Goal: Transaction & Acquisition: Book appointment/travel/reservation

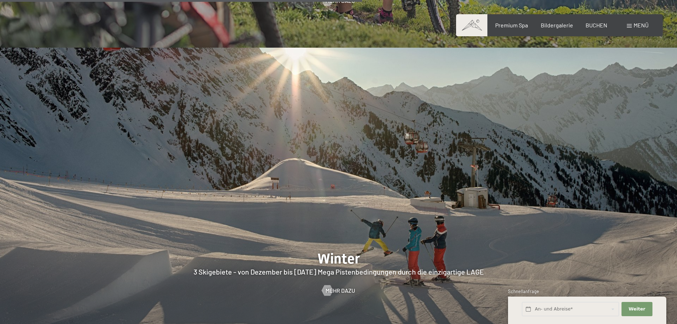
scroll to position [1922, 0]
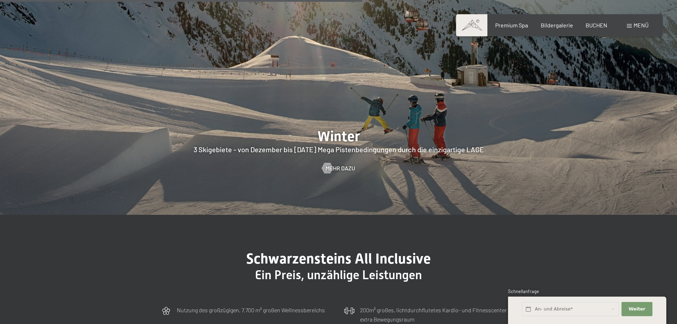
click at [628, 26] on span at bounding box center [629, 26] width 5 height 4
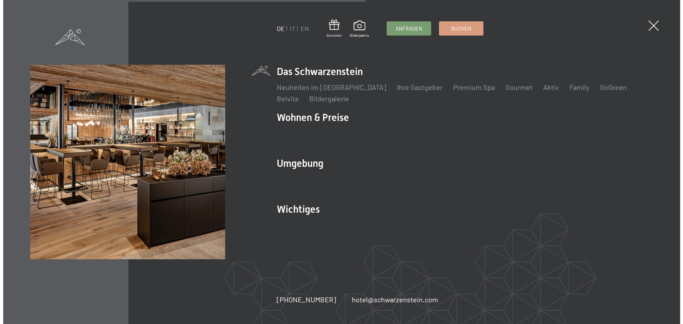
scroll to position [1932, 0]
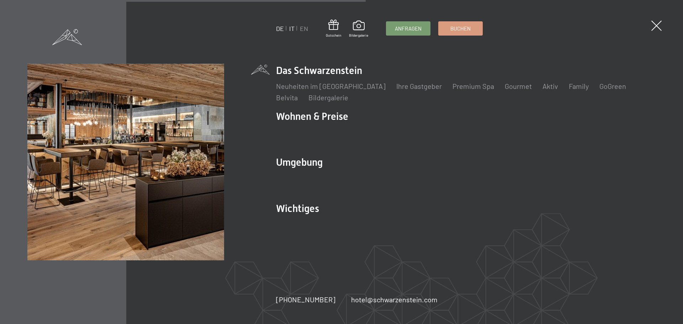
click at [291, 30] on link "IT" at bounding box center [291, 29] width 5 height 8
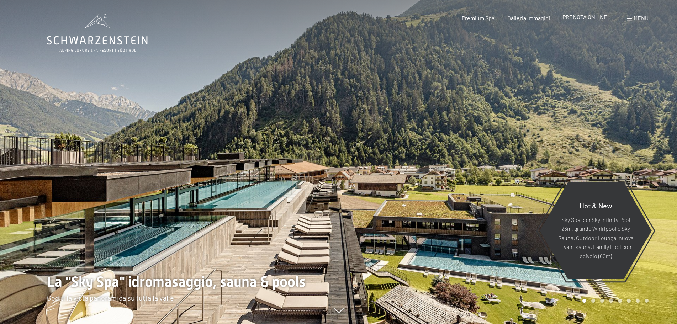
click at [599, 18] on span "PRENOTA ONLINE" at bounding box center [585, 17] width 45 height 7
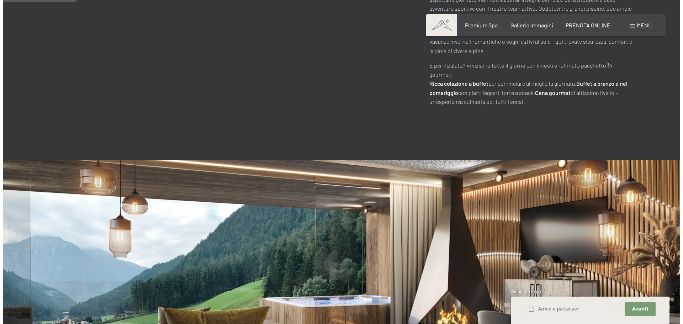
scroll to position [534, 0]
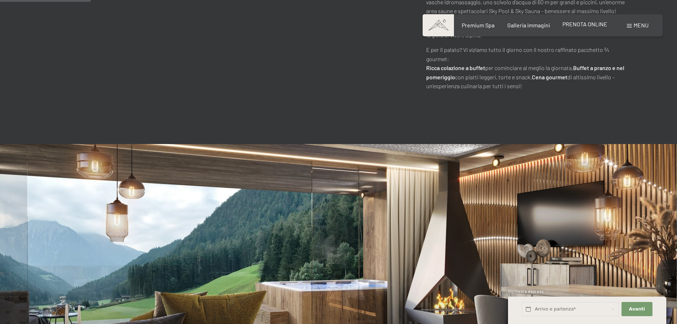
click at [586, 23] on span "PRENOTA ONLINE" at bounding box center [585, 24] width 45 height 7
click at [646, 25] on span "Menu" at bounding box center [641, 25] width 15 height 7
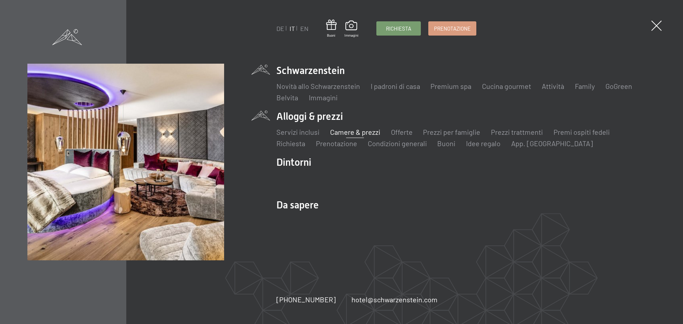
click at [358, 135] on link "Camere & prezzi" at bounding box center [355, 132] width 50 height 9
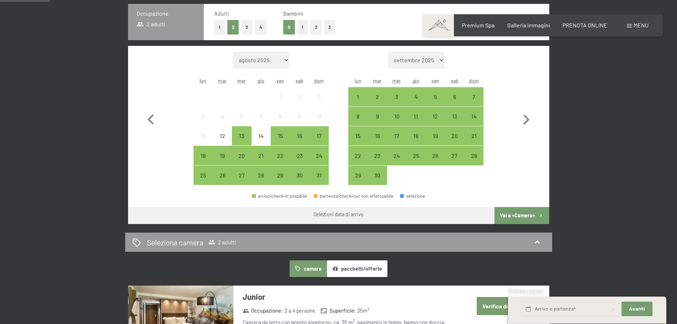
scroll to position [214, 0]
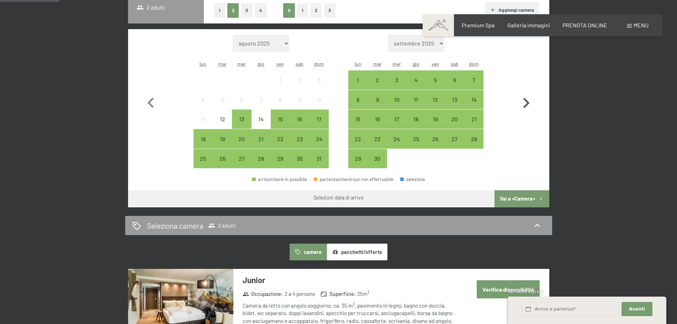
click at [525, 104] on icon "button" at bounding box center [526, 103] width 21 height 21
select select "2025-09-01"
select select "2025-10-01"
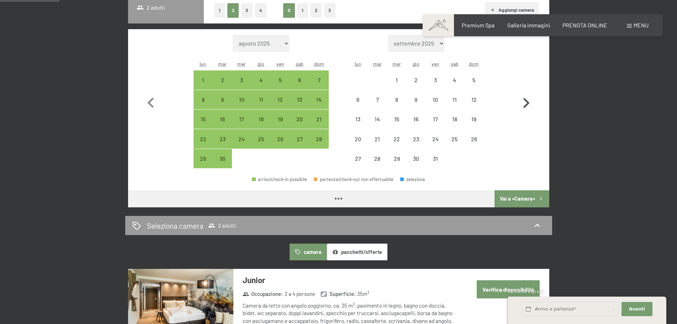
select select "2025-09-01"
select select "2025-10-01"
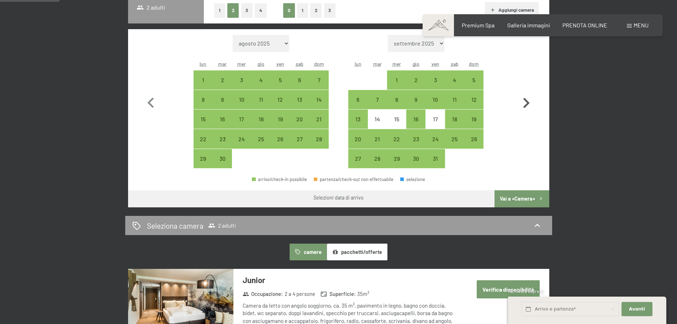
click at [525, 104] on icon "button" at bounding box center [526, 103] width 21 height 21
select select "2025-10-01"
select select "2025-11-01"
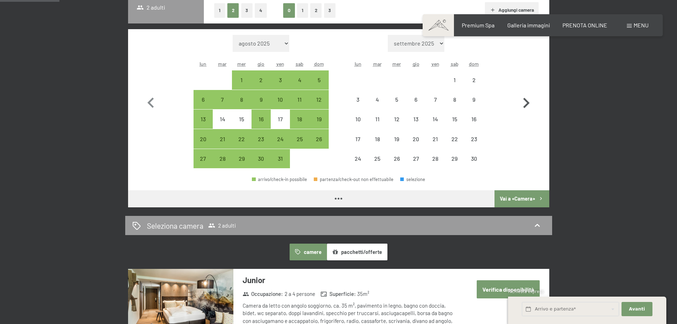
select select "2025-10-01"
select select "2025-11-01"
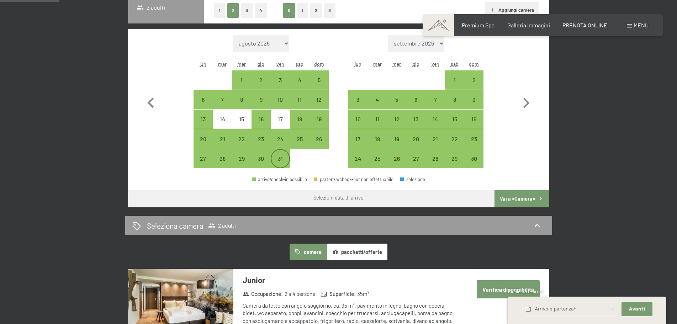
click at [280, 162] on div "31" at bounding box center [281, 165] width 18 height 18
select select "2025-10-01"
select select "2025-11-01"
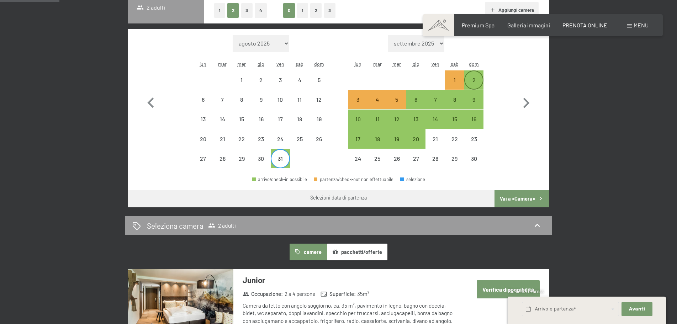
click at [477, 80] on div "2" at bounding box center [474, 86] width 18 height 18
select select "2025-10-01"
select select "2025-11-01"
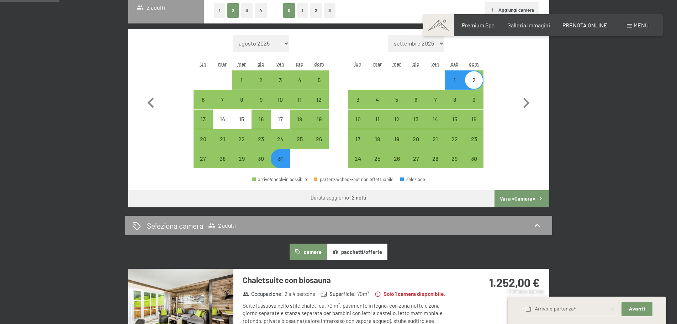
click at [528, 198] on button "Vai a «Camera»" at bounding box center [522, 198] width 54 height 17
select select "2025-10-01"
select select "2025-11-01"
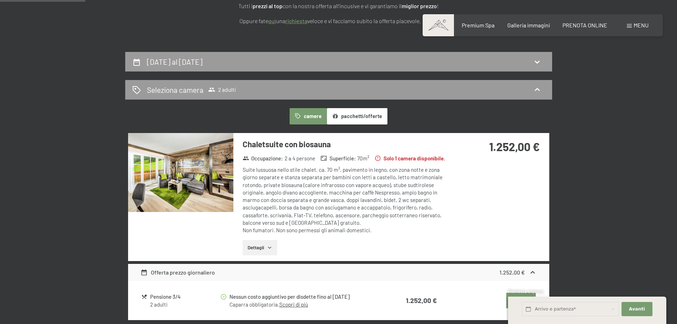
scroll to position [69, 0]
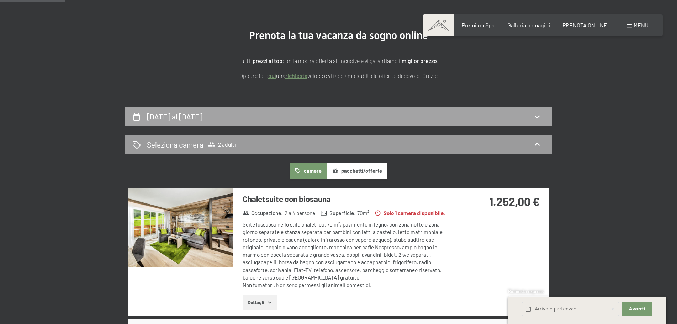
click at [198, 115] on h2 "31 ottobre al 2 novembre 2025" at bounding box center [175, 116] width 56 height 9
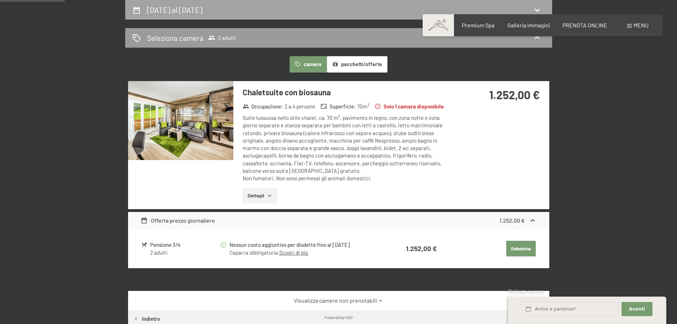
select select "2025-10-01"
select select "2025-11-01"
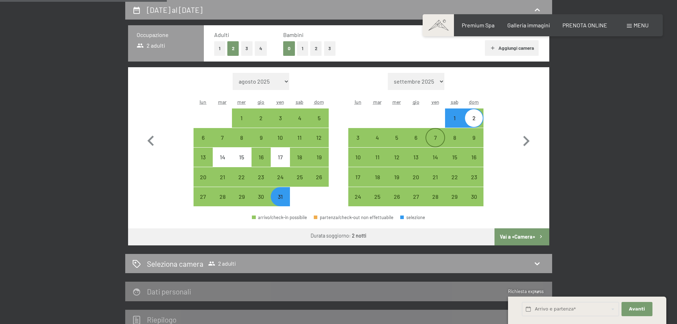
click at [436, 140] on div "7" at bounding box center [435, 144] width 18 height 18
select select "2025-10-01"
select select "2025-11-01"
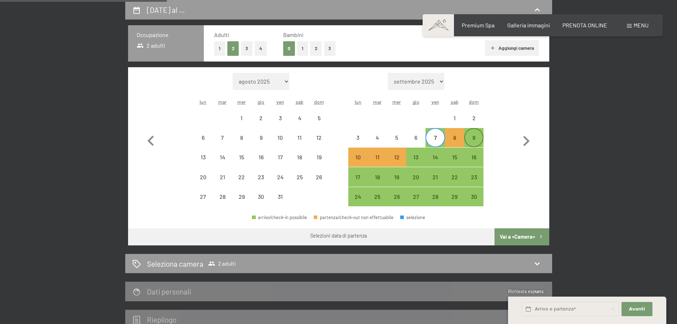
click at [471, 139] on div "9" at bounding box center [474, 144] width 18 height 18
select select "2025-10-01"
select select "2025-11-01"
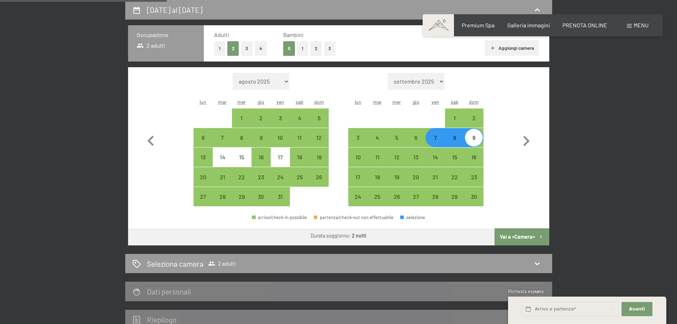
click at [533, 236] on button "Vai a «Camera»" at bounding box center [522, 236] width 54 height 17
select select "2025-10-01"
select select "2025-11-01"
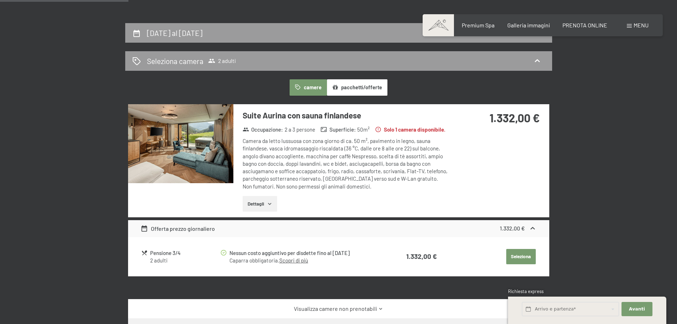
scroll to position [140, 0]
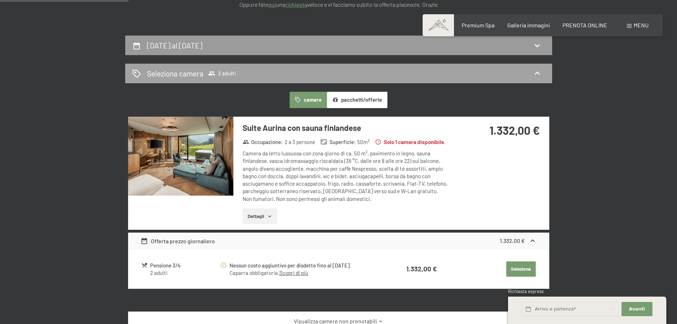
click at [279, 73] on div "Seleziona camera 2 adulti" at bounding box center [338, 73] width 413 height 10
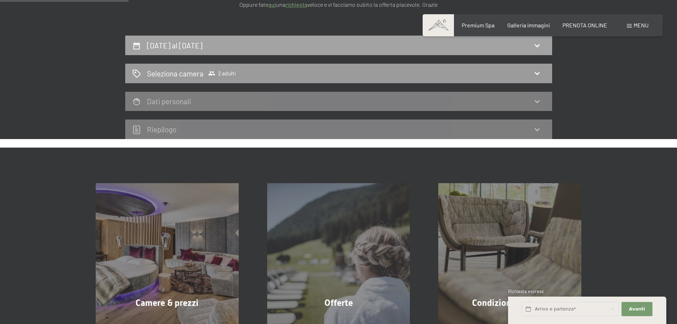
click at [272, 45] on div "7 novembre al 9 novembre 2025" at bounding box center [338, 45] width 413 height 10
select select "2025-10-01"
select select "2025-11-01"
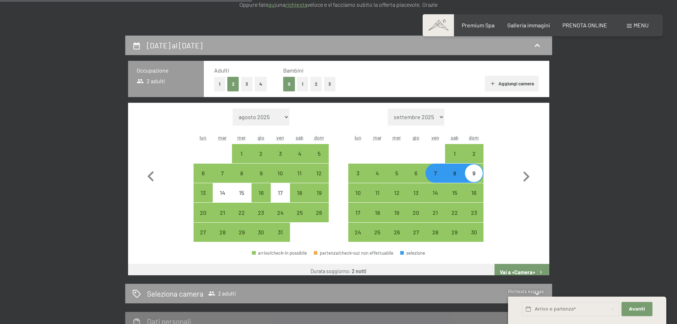
scroll to position [175, 0]
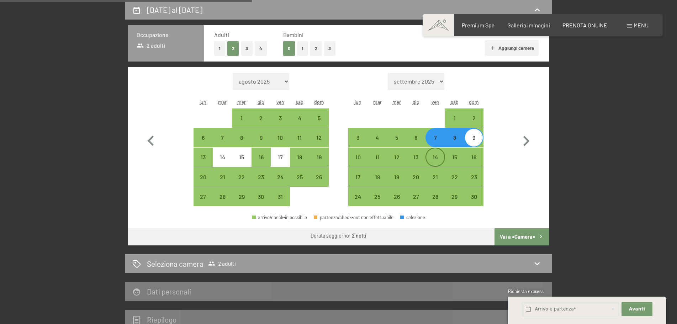
click at [434, 156] on div "14" at bounding box center [435, 163] width 18 height 18
select select "2025-10-01"
select select "2025-11-01"
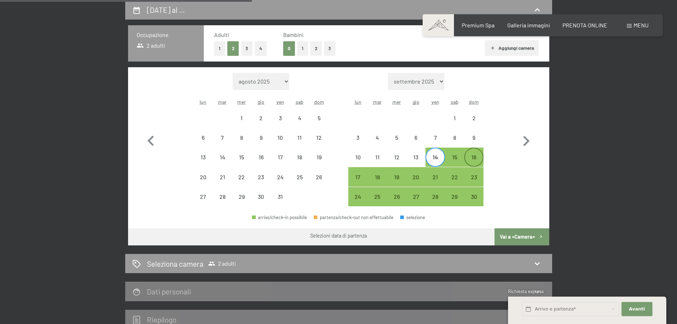
click at [473, 158] on div "16" at bounding box center [474, 163] width 18 height 18
select select "2025-10-01"
select select "2025-11-01"
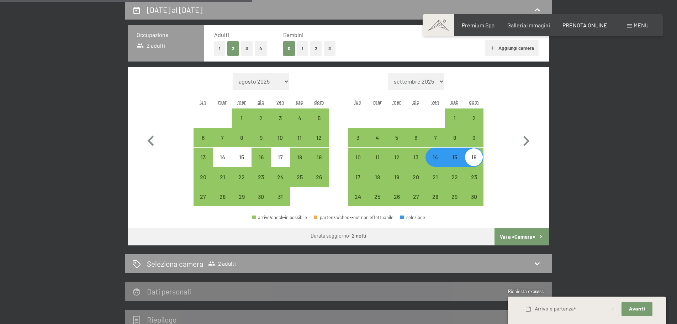
click at [522, 231] on button "Vai a «Camera»" at bounding box center [522, 236] width 54 height 17
select select "2025-10-01"
select select "2025-11-01"
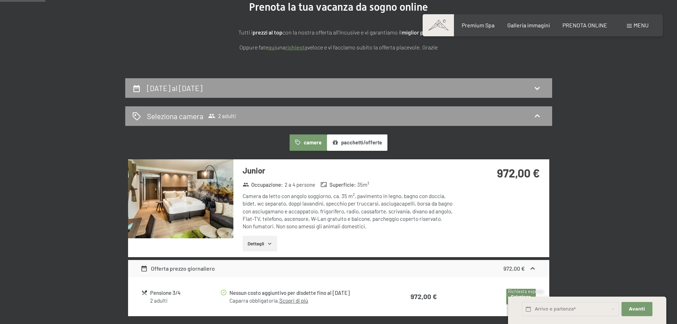
scroll to position [0, 0]
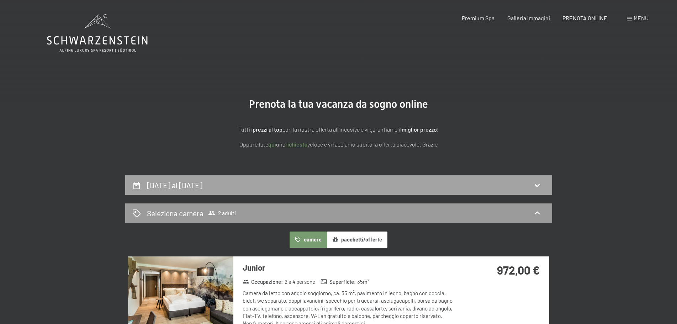
click at [299, 191] on div "14 novembre al 16 novembre 2025" at bounding box center [338, 185] width 427 height 20
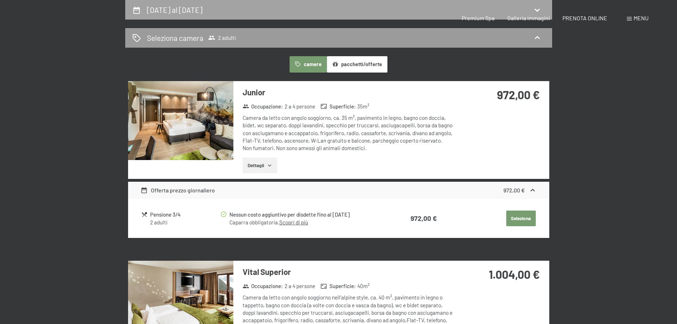
select select "2025-10-01"
select select "2025-11-01"
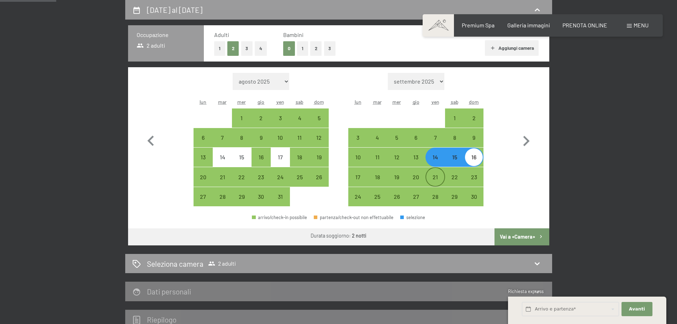
click at [437, 182] on div "21" at bounding box center [435, 183] width 18 height 18
select select "2025-10-01"
select select "2025-11-01"
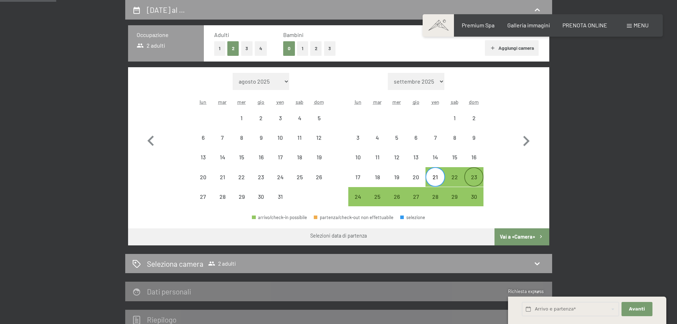
click at [477, 180] on div "23" at bounding box center [474, 183] width 18 height 18
select select "2025-10-01"
select select "2025-11-01"
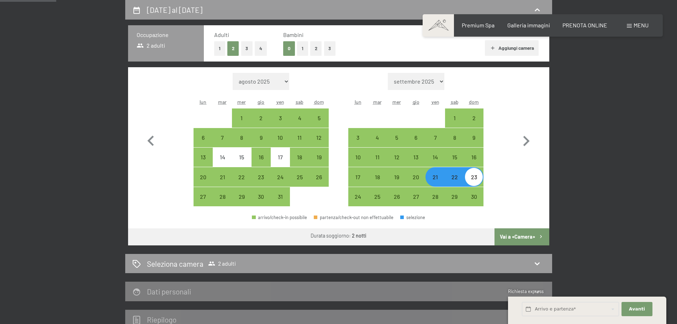
click at [514, 236] on button "Vai a «Camera»" at bounding box center [522, 236] width 54 height 17
select select "2025-10-01"
select select "2025-11-01"
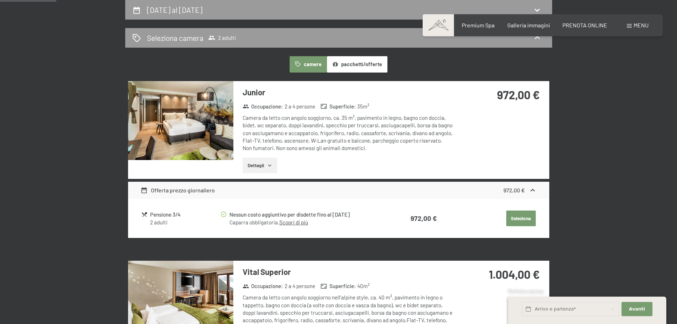
click at [515, 218] on button "Seleziona" at bounding box center [521, 219] width 30 height 16
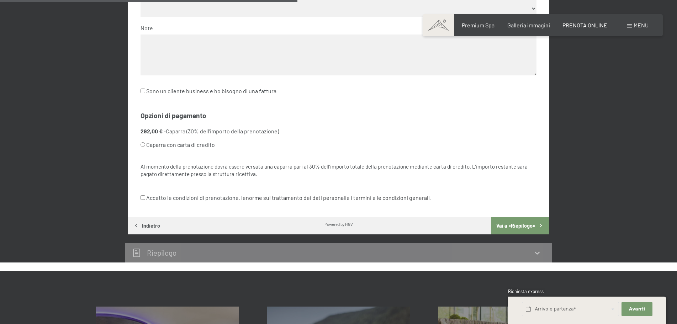
scroll to position [353, 0]
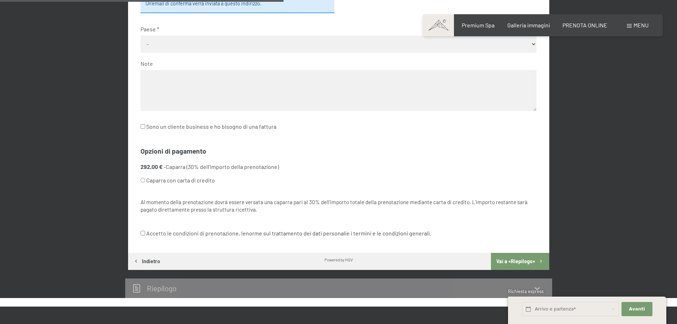
click at [518, 259] on button "Vai a «Riepilogo»" at bounding box center [520, 261] width 58 height 17
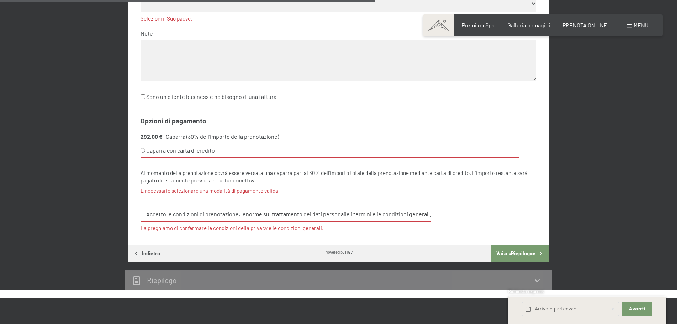
scroll to position [497, 0]
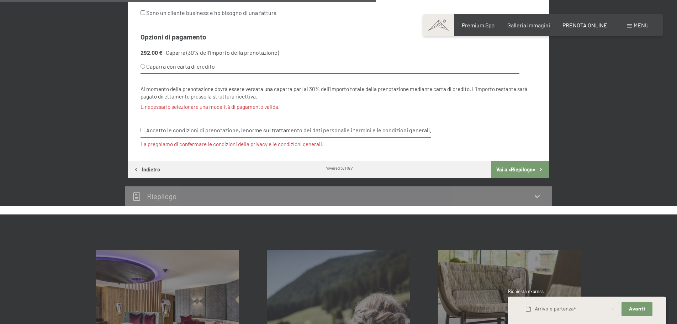
click at [187, 194] on div "Riepilogo" at bounding box center [338, 196] width 413 height 10
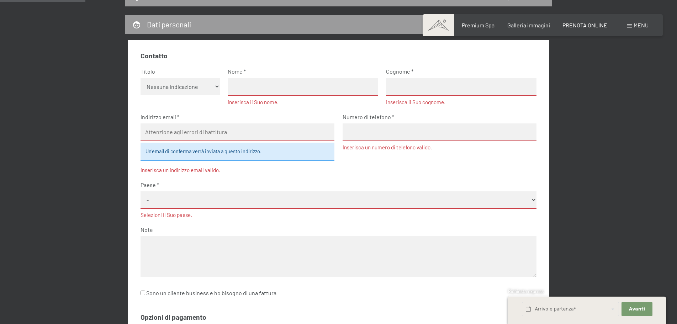
scroll to position [106, 0]
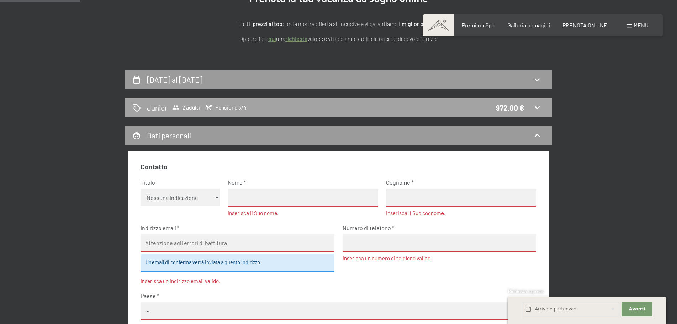
click at [464, 110] on div "Junior 2 adulti Pensione 3/4 972,00 €" at bounding box center [338, 107] width 413 height 10
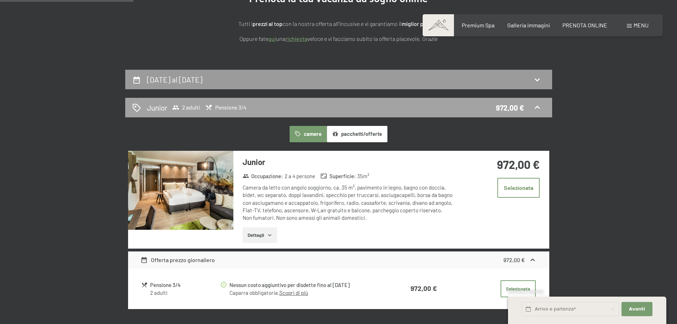
scroll to position [175, 0]
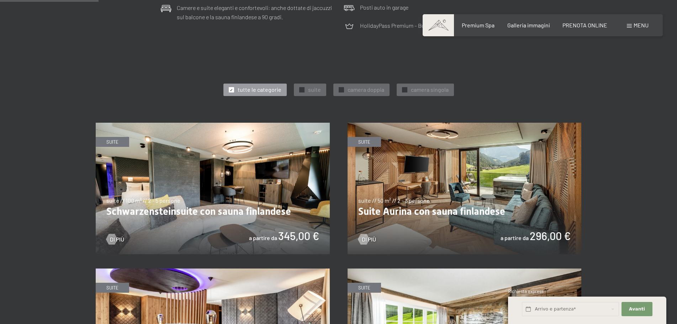
scroll to position [356, 0]
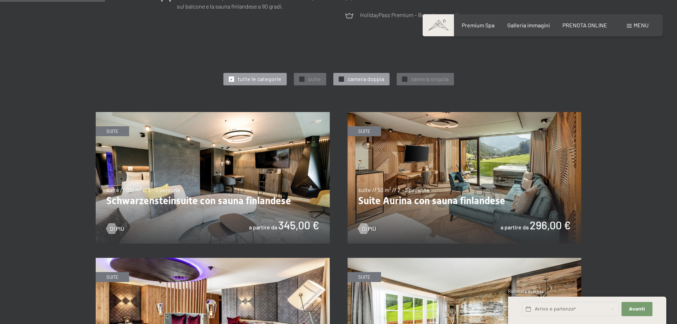
click at [360, 79] on span "camera doppia" at bounding box center [366, 79] width 37 height 8
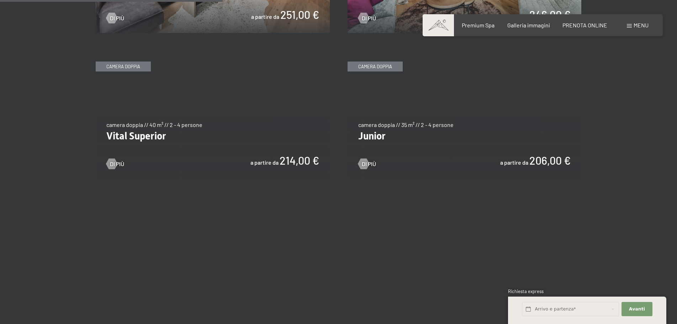
scroll to position [569, 0]
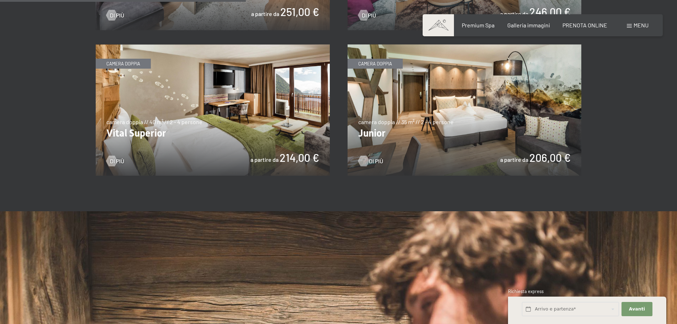
click at [367, 162] on div at bounding box center [363, 161] width 6 height 11
